Goal: Book appointment/travel/reservation

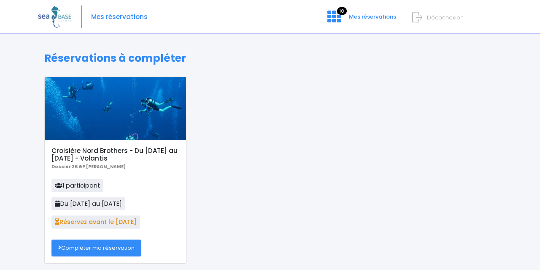
click at [112, 248] on link "Compléter ma réservation" at bounding box center [96, 247] width 90 height 17
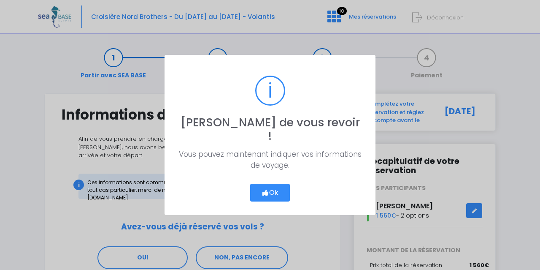
click at [270, 185] on button "Ok" at bounding box center [270, 193] width 40 height 18
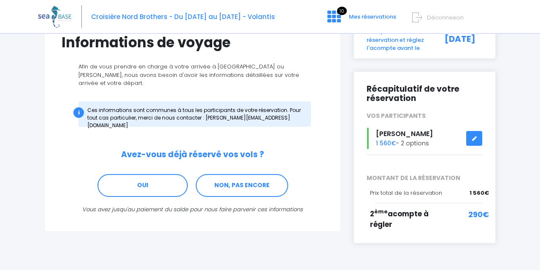
scroll to position [95, 0]
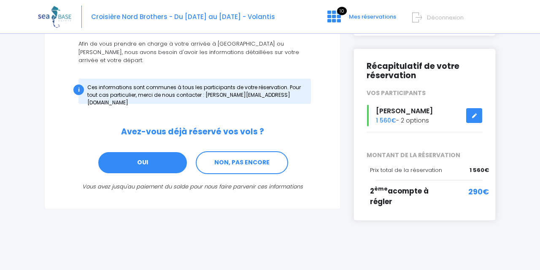
click at [147, 154] on link "OUI" at bounding box center [143, 162] width 90 height 23
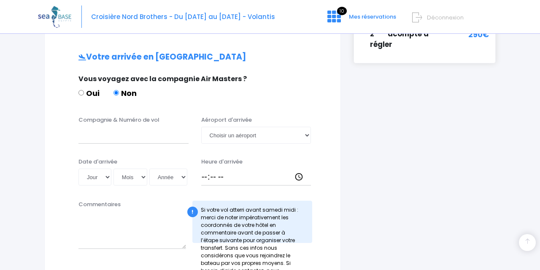
scroll to position [254, 0]
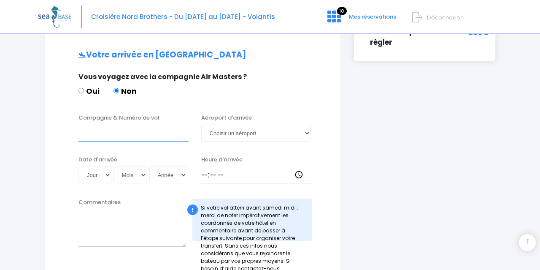
click at [122, 129] on input "Compagnie & Numéro de vol" at bounding box center [134, 133] width 110 height 17
type input "Transavia"
click at [79, 166] on select "Jour 01 02 03 04 05 06 07 08 09 10 11 12 13 14 15 16 17 18 19 20 21 22 23 24 25…" at bounding box center [95, 174] width 33 height 17
select select "20"
click option "20" at bounding box center [0, 0] width 0 height 0
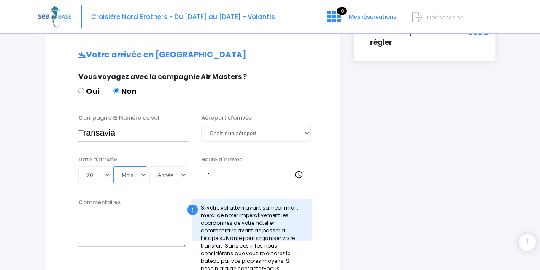
click at [114, 166] on select "Mois 01 02 03 04 05 06 07 08 09 10 11 12" at bounding box center [131, 174] width 34 height 17
select select "06"
click option "06" at bounding box center [0, 0] width 0 height 0
click at [149, 166] on select "Année 2045 2044 2043 2042 2041 2040 2039 2038 2037 2036 2035 2034 2033 2032 203…" at bounding box center [168, 174] width 38 height 17
select select "2026"
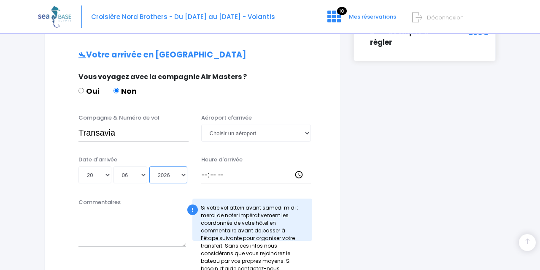
click option "2026" at bounding box center [0, 0] width 0 height 0
type input "2026-06-20"
click at [204, 166] on input "Heure d'arrivée" at bounding box center [256, 174] width 110 height 17
click at [201, 125] on select "Choisir un aéroport Hurghada Marsa Alam" at bounding box center [256, 133] width 110 height 17
select select "Hurghada"
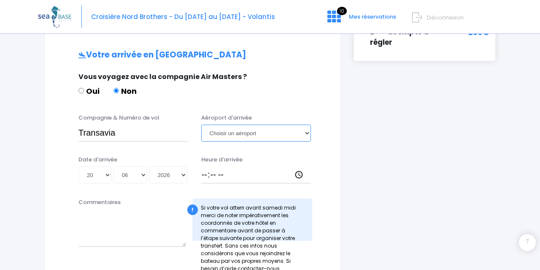
click option "Hurghada" at bounding box center [0, 0] width 0 height 0
click at [172, 125] on input "Transavia" at bounding box center [134, 133] width 110 height 17
paste input "TO4340"
type input "Transavia TO4340"
click at [204, 166] on input "Heure d'arrivée" at bounding box center [256, 174] width 110 height 17
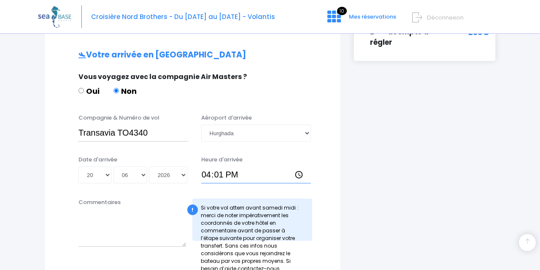
type input "16:15"
click at [298, 199] on div "! Si votre vol atterri avant samedi midi : merci de noter impérativement les co…" at bounding box center [252, 219] width 120 height 42
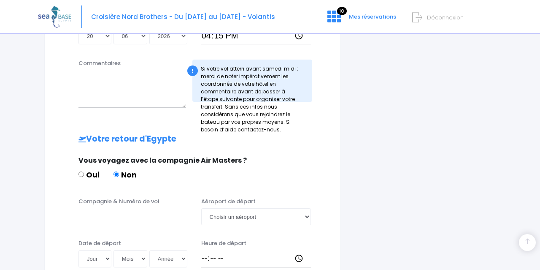
scroll to position [392, 0]
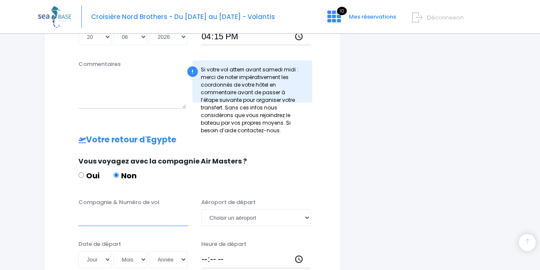
click at [139, 211] on input "Compagnie & Numéro de vol" at bounding box center [134, 217] width 110 height 17
type input "TRANSAVIA"
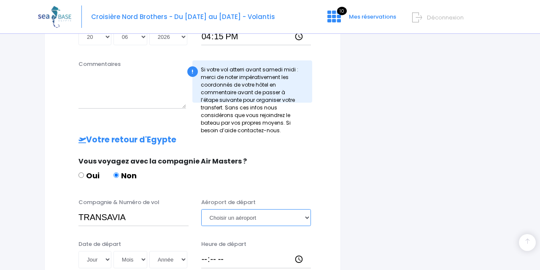
click at [201, 209] on select "Choisir un aéroport Hurghada Marsa Alam" at bounding box center [256, 217] width 110 height 17
select select "Hurghada"
click option "Hurghada" at bounding box center [0, 0] width 0 height 0
click at [79, 251] on select "Jour 01 02 03 04 05 06 07 08 09 10 11 12 13 14 15 16 17 18 19 20 21 22 23 24 25…" at bounding box center [95, 259] width 33 height 17
select select "27"
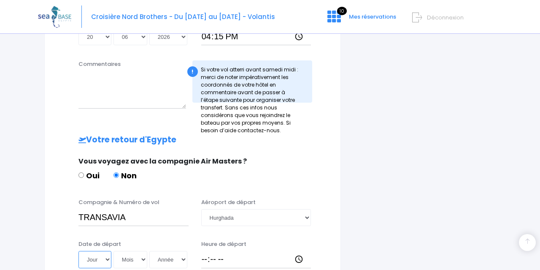
click option "27" at bounding box center [0, 0] width 0 height 0
click at [114, 251] on select "Mois 01 02 03 04 05 06 07 08 09 10 11 12" at bounding box center [131, 259] width 34 height 17
select select "06"
click option "06" at bounding box center [0, 0] width 0 height 0
click at [149, 251] on select "Année 2045 2044 2043 2042 2041 2040 2039 2038 2037 2036 2035 2034 2033 2032 203…" at bounding box center [168, 259] width 38 height 17
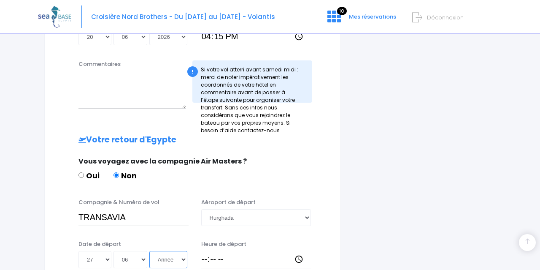
select select "2026"
click option "2026" at bounding box center [0, 0] width 0 height 0
type input "2026-06-27"
click at [206, 251] on input "Heure de départ" at bounding box center [256, 259] width 110 height 17
type input "07:15"
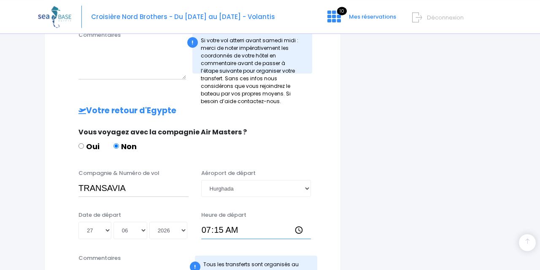
scroll to position [423, 0]
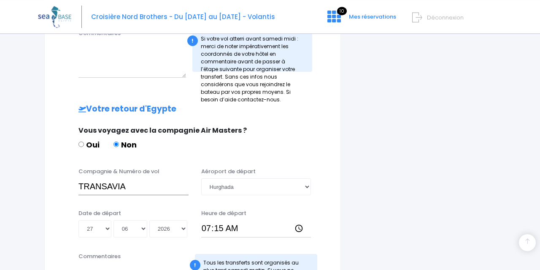
click at [142, 178] on input "TRANSAVIA" at bounding box center [134, 186] width 110 height 17
paste input "TO4340"
type input "TRANSAVIA TO4341"
click at [206, 221] on input "07:15" at bounding box center [256, 228] width 110 height 17
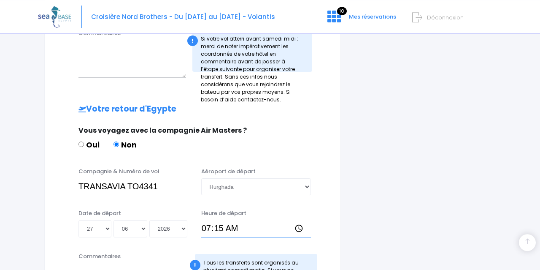
click at [205, 221] on input "07:15" at bounding box center [256, 228] width 110 height 17
click at [206, 220] on input "07:15" at bounding box center [256, 228] width 110 height 17
type input "17:15"
click at [372, 183] on div "i Complétez votre réservation et réglez l'acompte avant le 30/09/2025 Récapitul…" at bounding box center [424, 23] width 155 height 707
click at [325, 209] on div "Date de départ Jour 01 02 03 04 05 06 07 08 09 10 11 12 13 14 15 16 17 18 19 20…" at bounding box center [192, 226] width 275 height 34
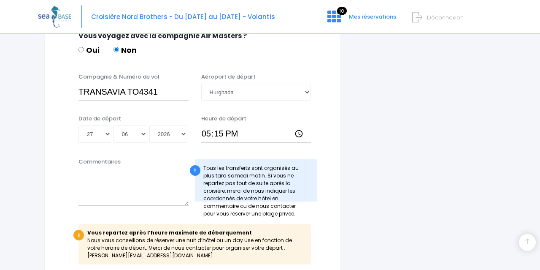
scroll to position [594, 0]
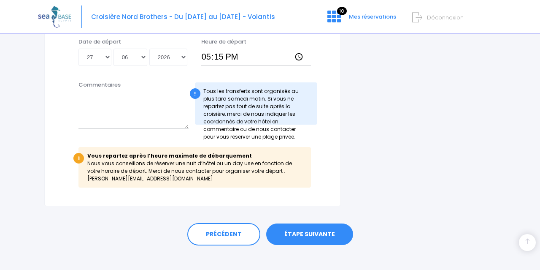
click at [308, 229] on link "ÉTAPE SUIVANTE" at bounding box center [309, 234] width 87 height 22
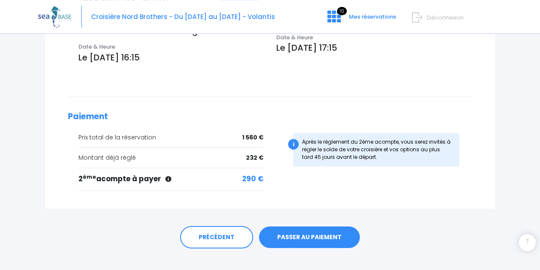
scroll to position [314, 0]
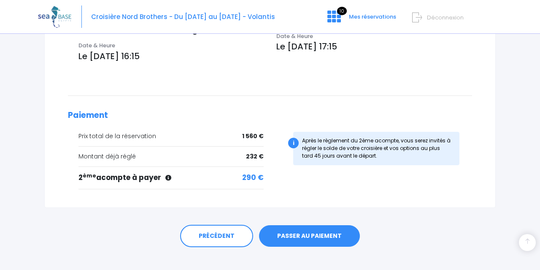
click at [300, 225] on link "PASSER AU PAIEMENT" at bounding box center [309, 236] width 101 height 22
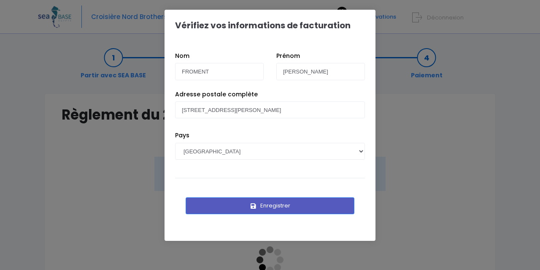
click at [277, 206] on button "Enregistrer" at bounding box center [270, 205] width 169 height 17
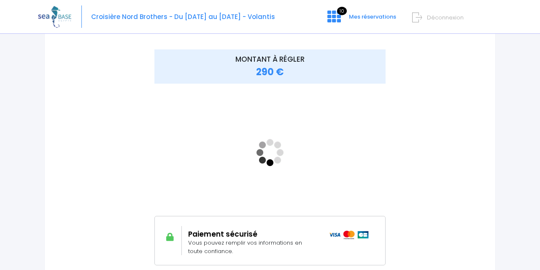
scroll to position [114, 0]
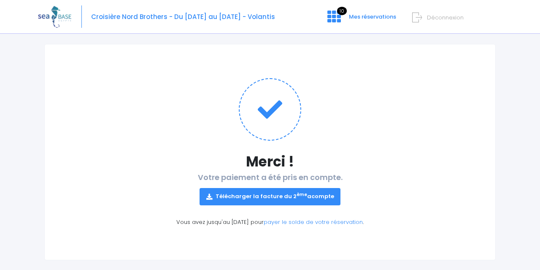
scroll to position [60, 0]
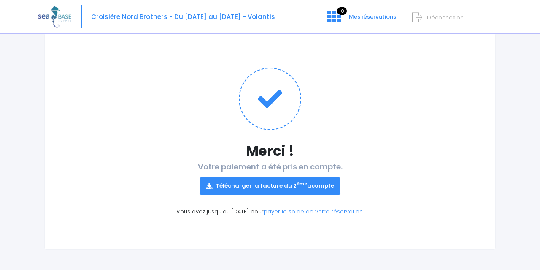
click at [259, 187] on link "Télécharger la facture du 2 ème acompte" at bounding box center [270, 185] width 141 height 17
click at [423, 18] on form "Déconnexion" at bounding box center [456, 16] width 81 height 10
click at [422, 18] on icon at bounding box center [417, 18] width 10 height 14
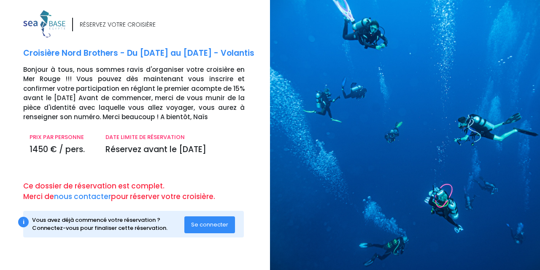
click at [232, 156] on p "Réservez avant le 15/05/25" at bounding box center [175, 150] width 139 height 12
